Goal: Task Accomplishment & Management: Manage account settings

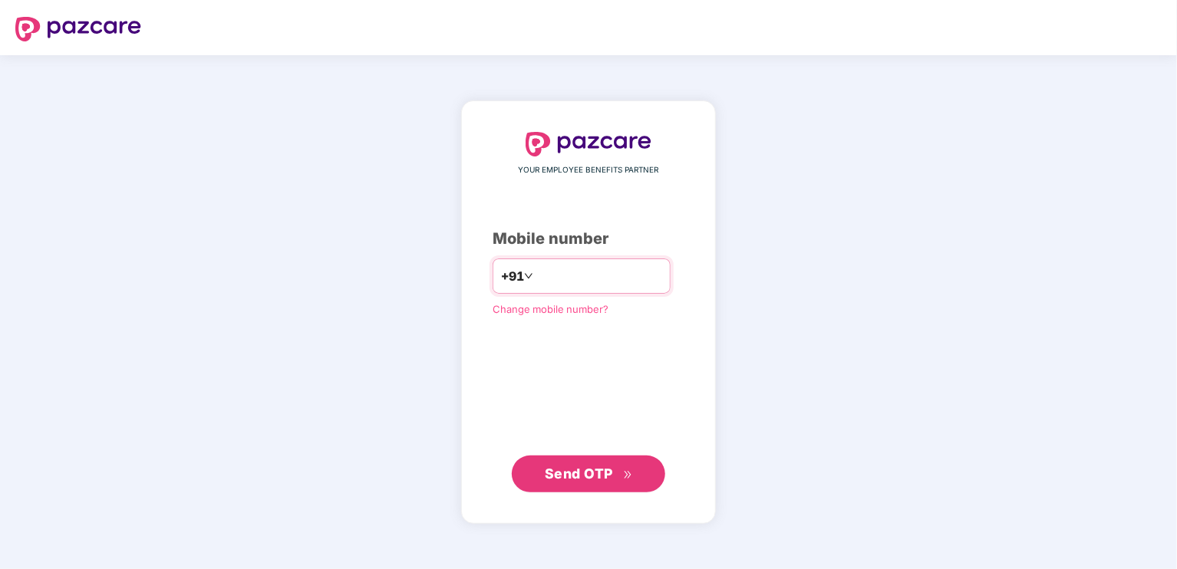
click at [549, 283] on input "number" at bounding box center [599, 276] width 126 height 25
type input "**********"
click at [577, 469] on span "Send OTP" at bounding box center [579, 474] width 68 height 16
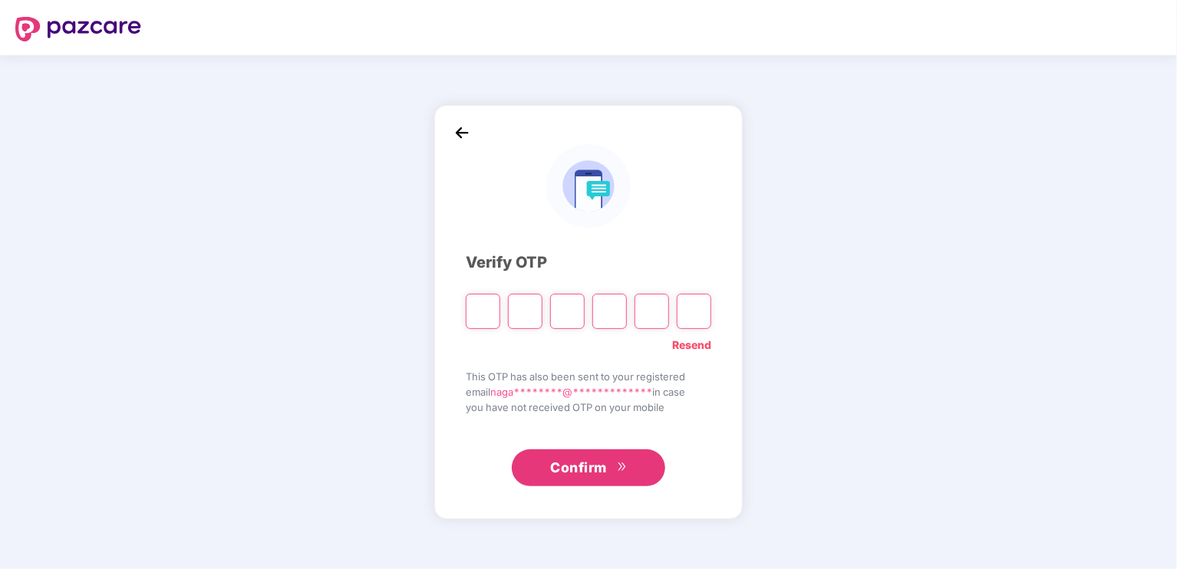
type input "*"
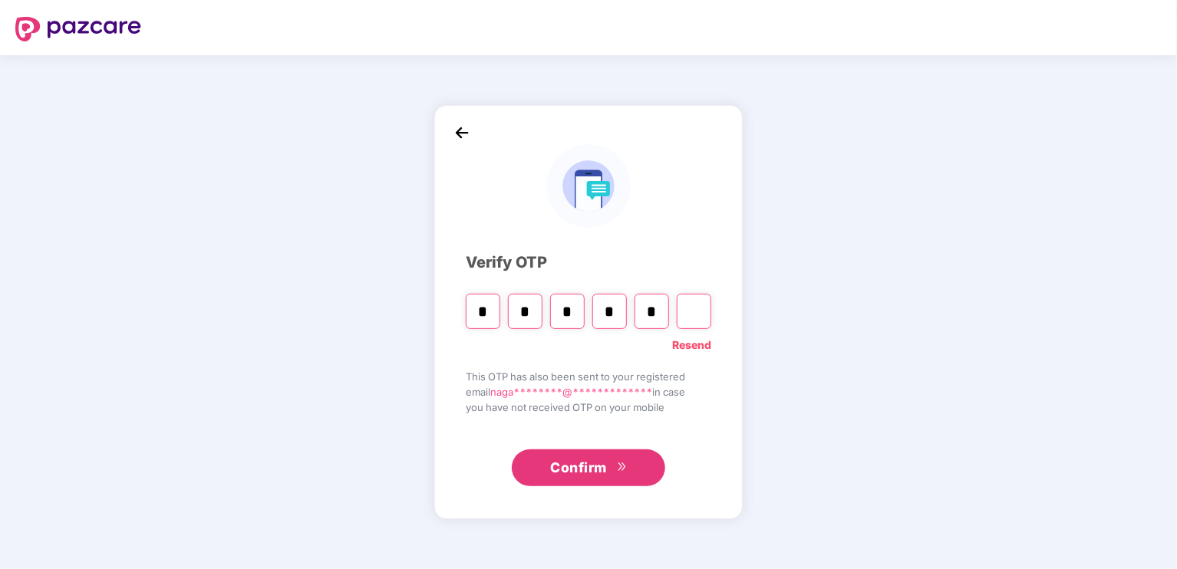
type input "*"
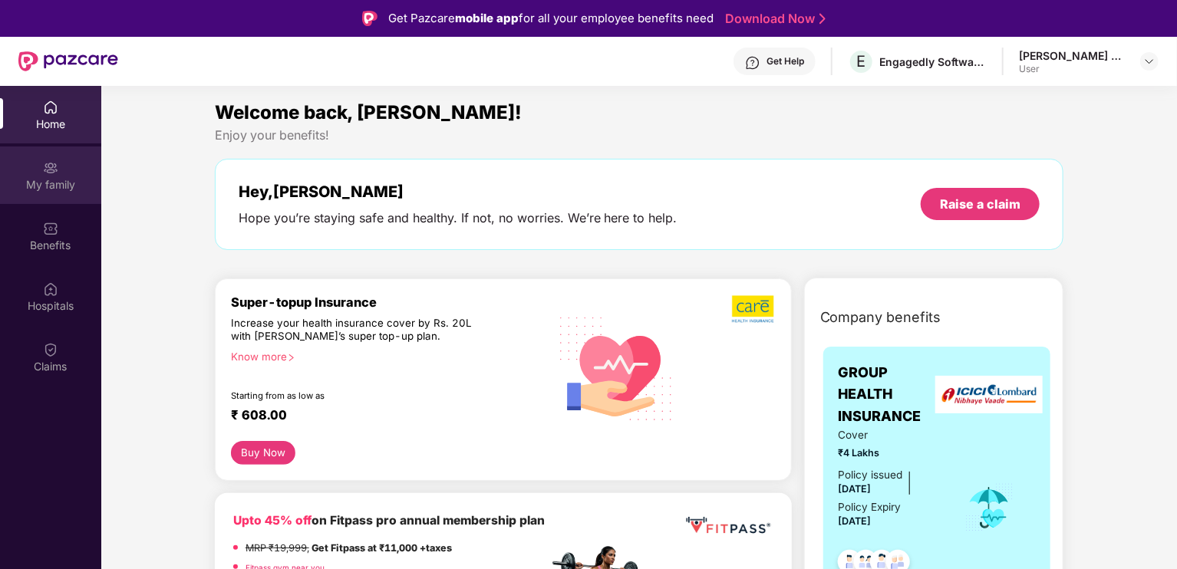
click at [69, 186] on div "My family" at bounding box center [50, 184] width 101 height 15
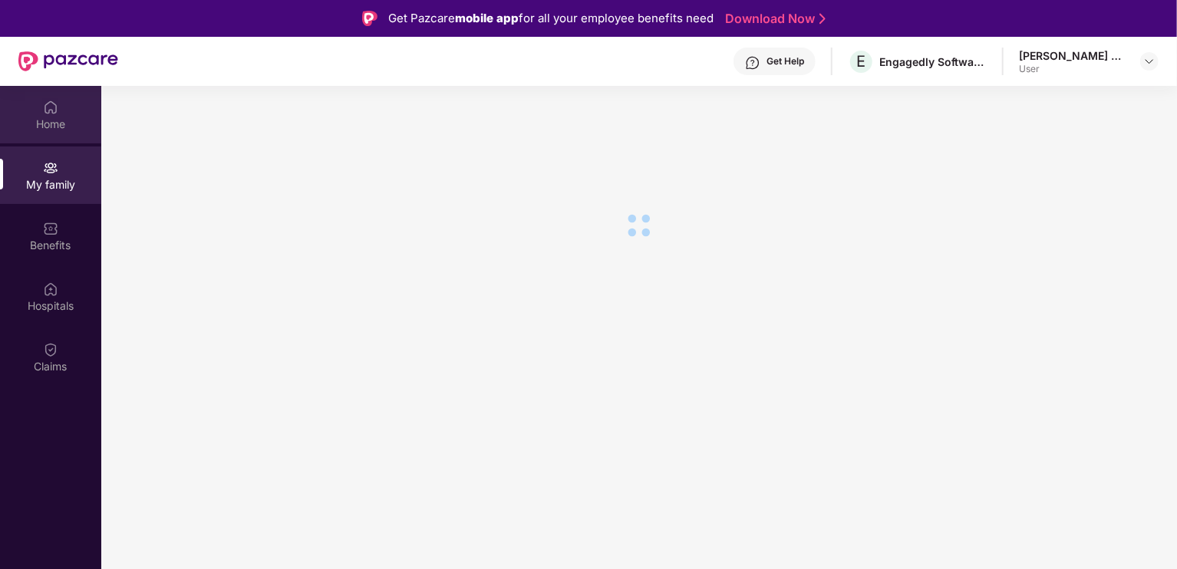
click at [40, 128] on div "Home" at bounding box center [50, 124] width 101 height 15
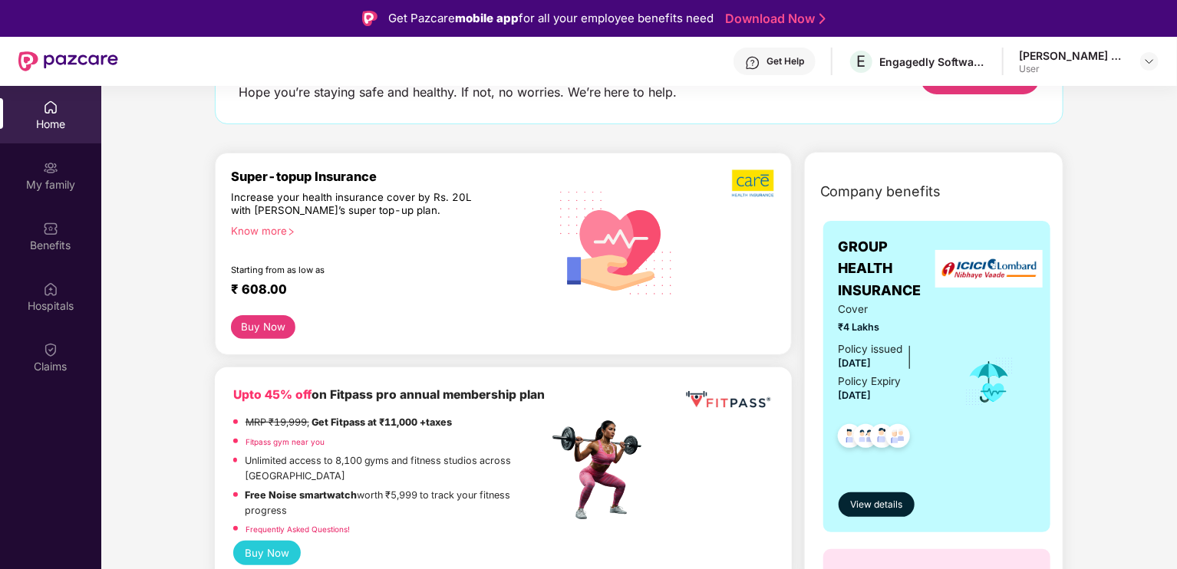
scroll to position [122, 0]
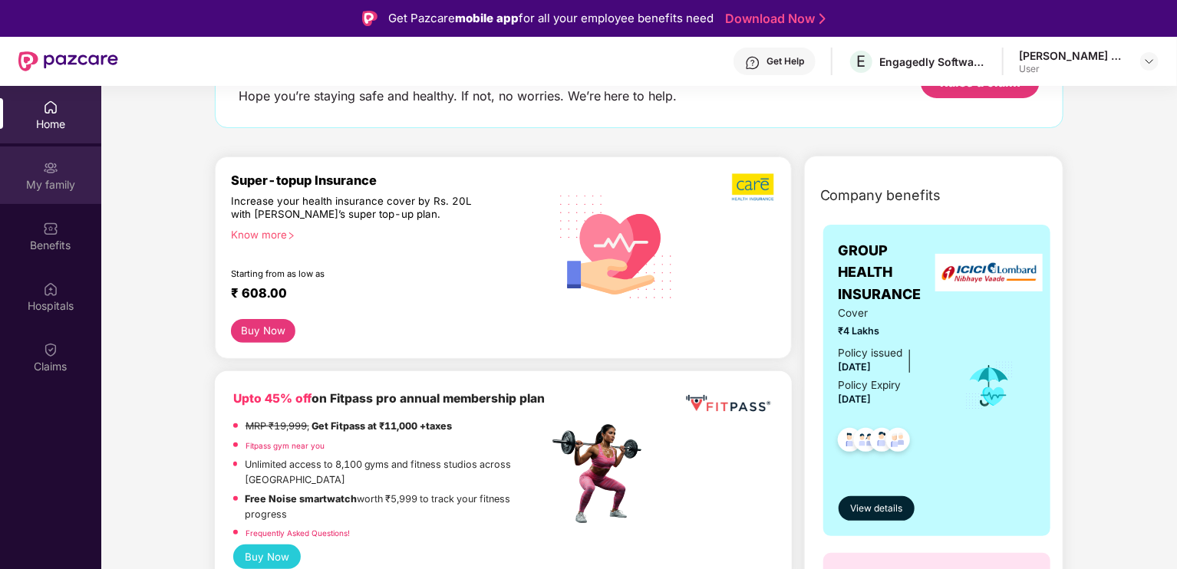
click at [48, 190] on div "My family" at bounding box center [50, 184] width 101 height 15
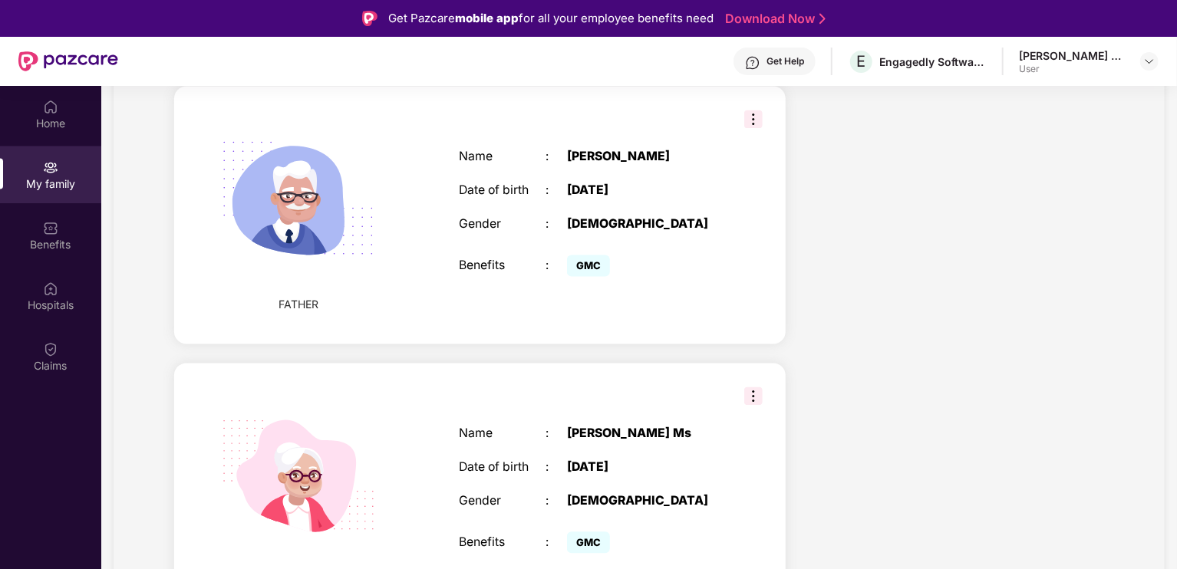
scroll to position [86, 0]
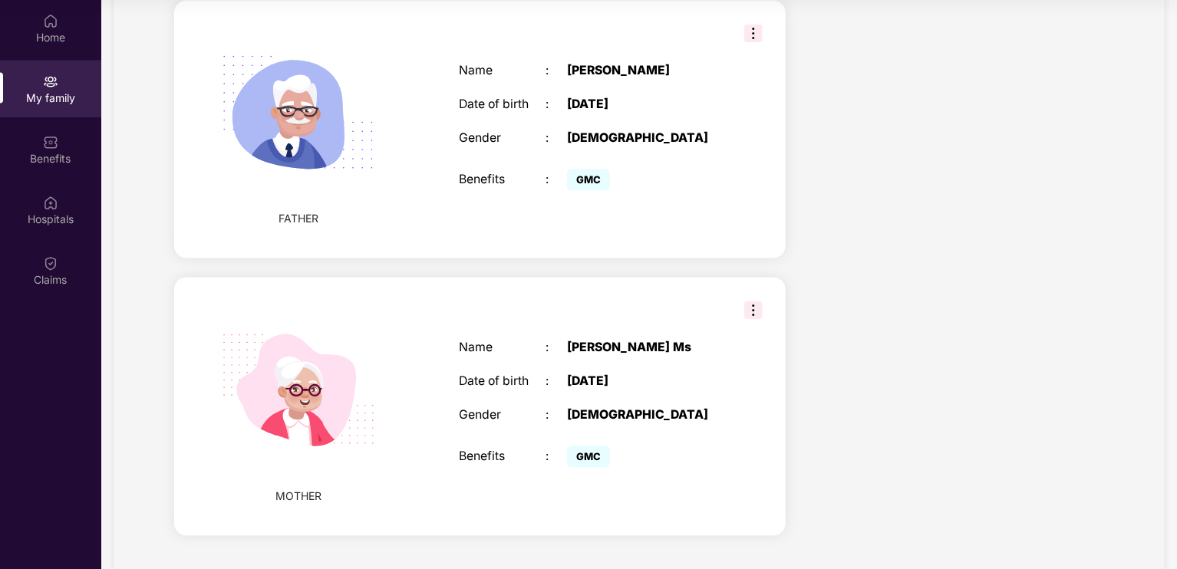
click at [755, 301] on img at bounding box center [753, 310] width 18 height 18
click at [739, 411] on div "MOTHER Name : [PERSON_NAME] Ms [PERSON_NAME] of birth : [DEMOGRAPHIC_DATA] Gend…" at bounding box center [479, 407] width 611 height 258
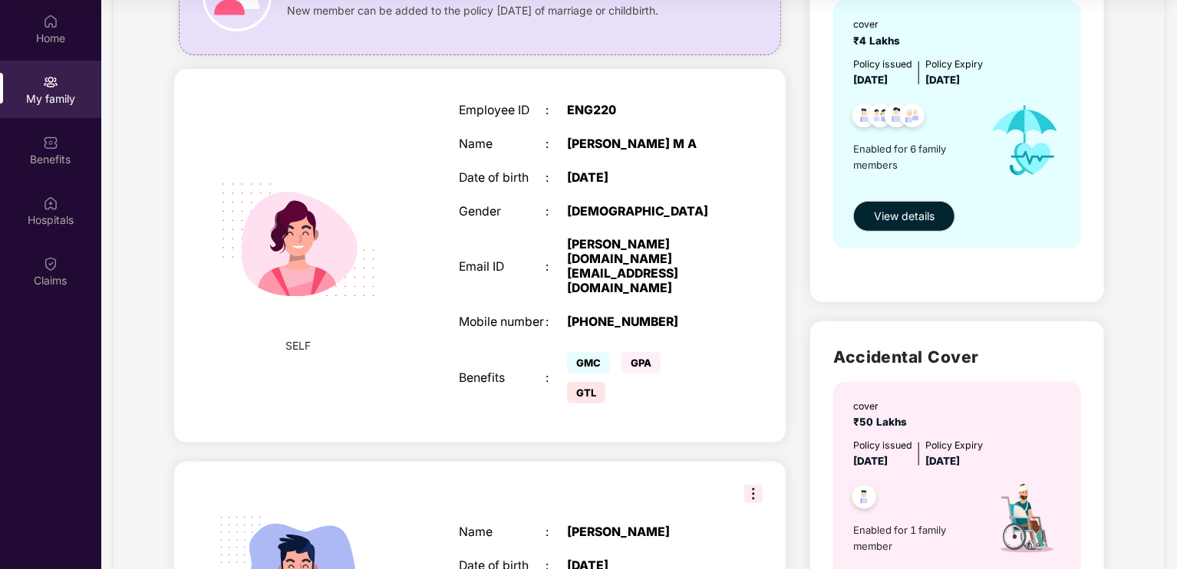
scroll to position [0, 0]
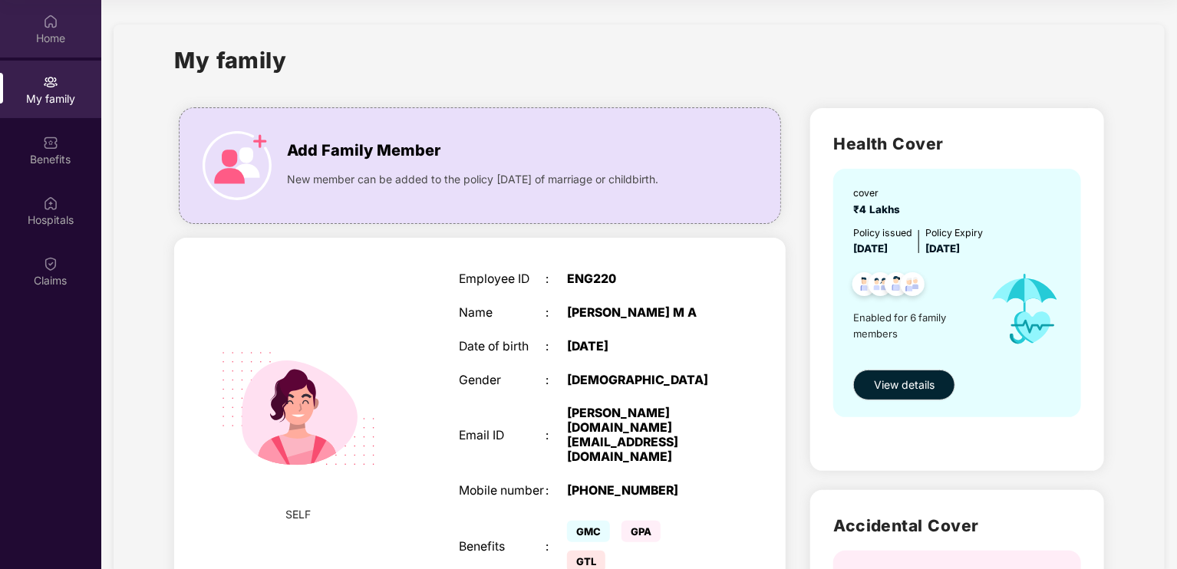
click at [74, 31] on div "Home" at bounding box center [50, 38] width 101 height 15
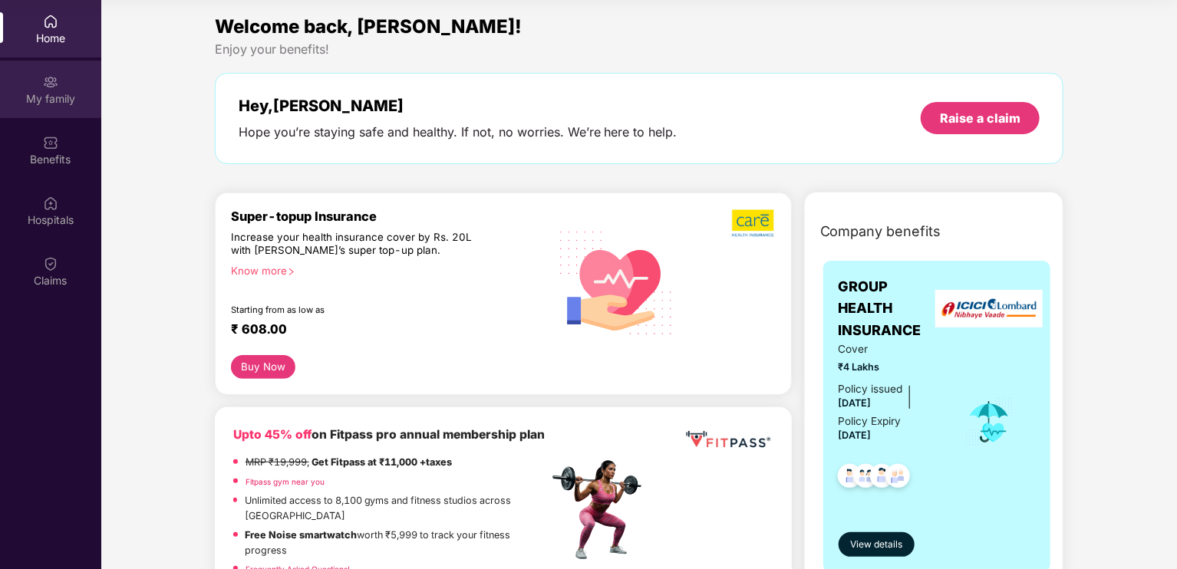
click at [46, 89] on img at bounding box center [50, 81] width 15 height 15
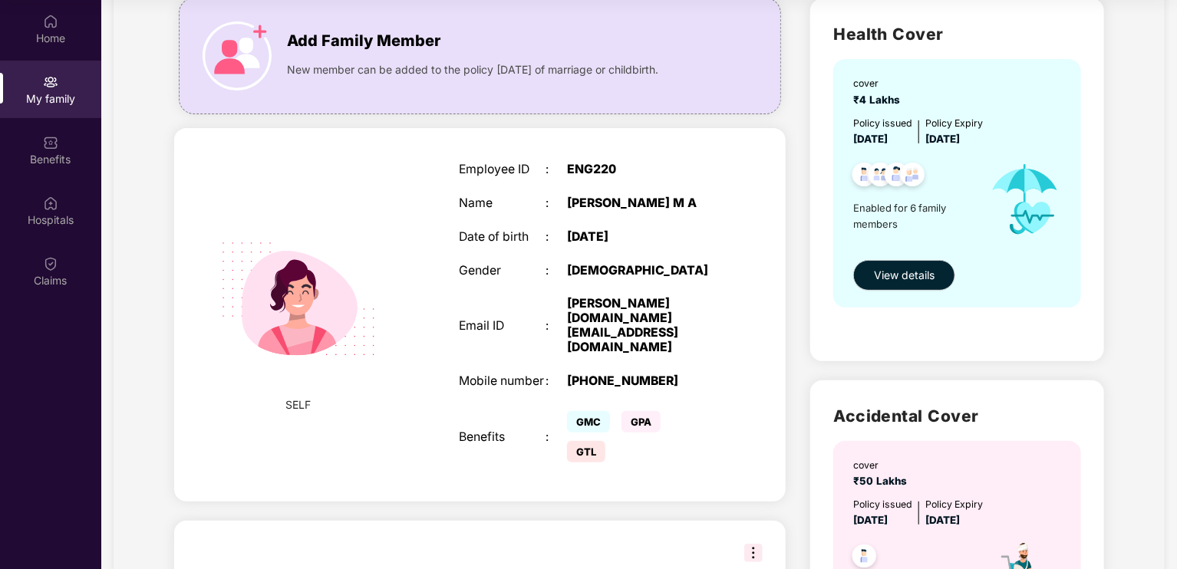
scroll to position [110, 0]
click at [900, 281] on span "View details" at bounding box center [904, 274] width 61 height 17
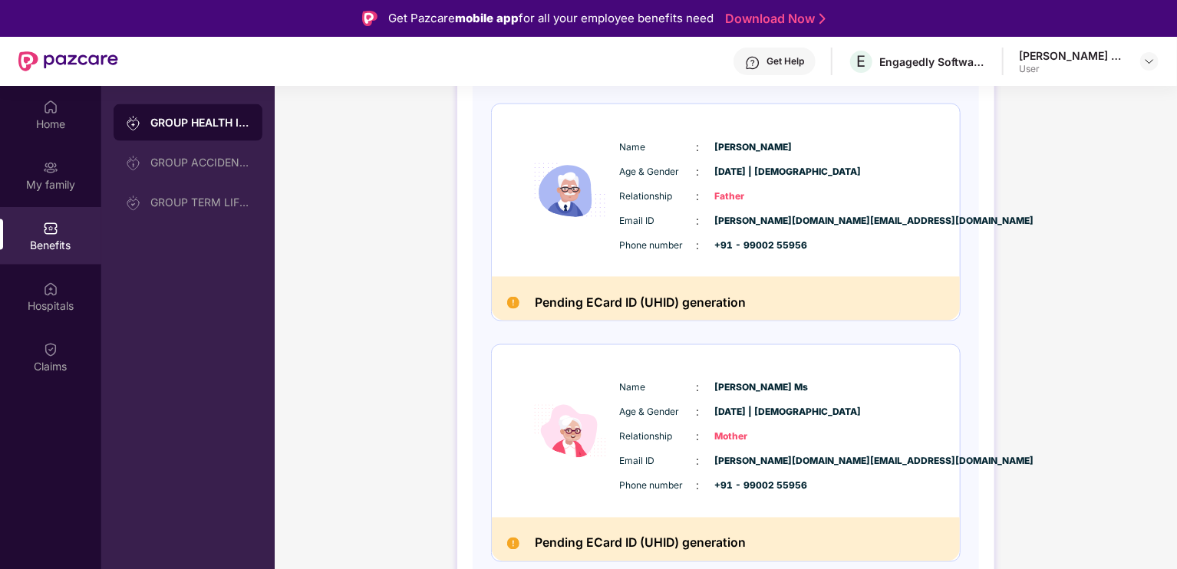
scroll to position [1171, 0]
click at [792, 54] on div "Get Help" at bounding box center [774, 62] width 82 height 28
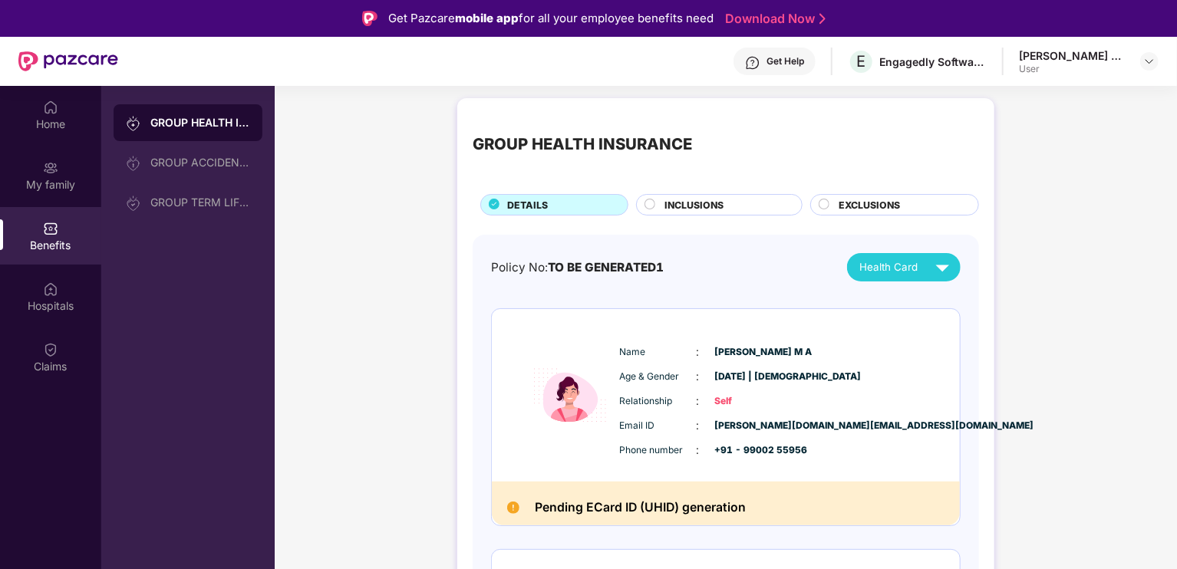
scroll to position [0, 0]
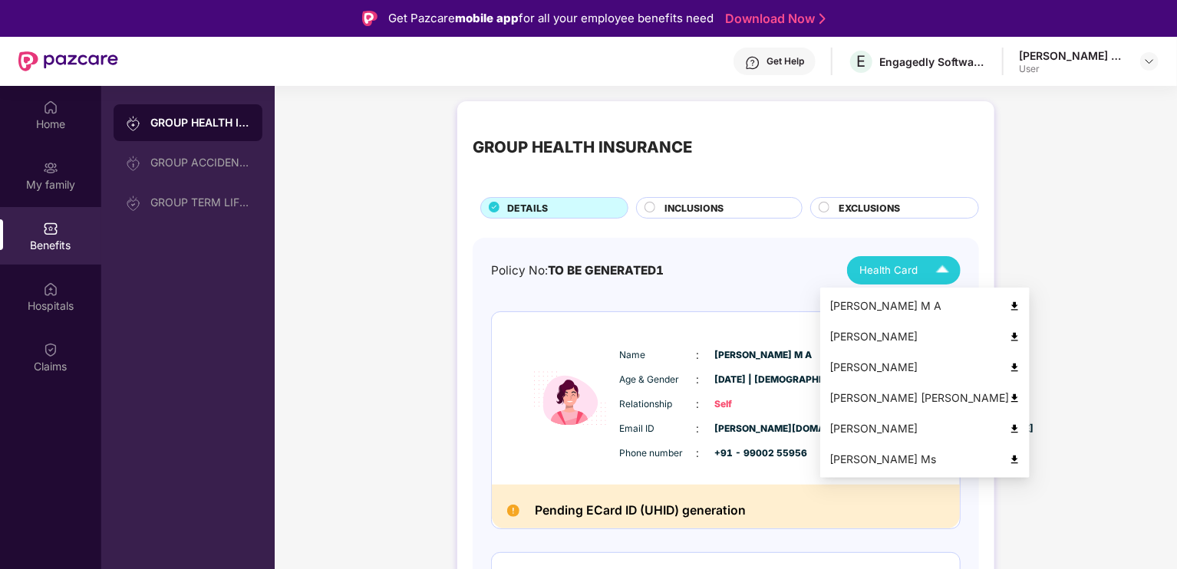
click at [902, 271] on span "Health Card" at bounding box center [888, 270] width 58 height 16
click at [909, 456] on div "[PERSON_NAME] Ms" at bounding box center [924, 459] width 191 height 17
